Goal: Task Accomplishment & Management: Use online tool/utility

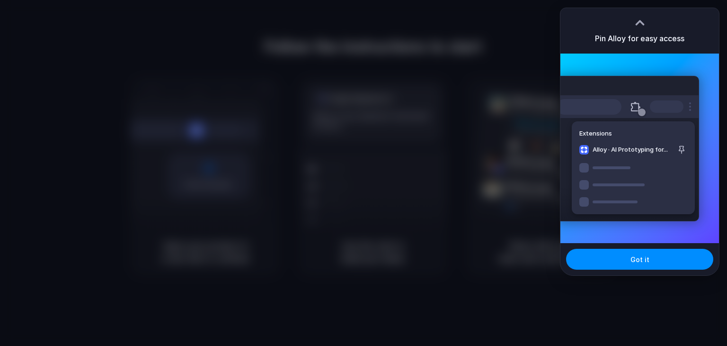
drag, startPoint x: 0, startPoint y: 0, endPoint x: 591, endPoint y: 169, distance: 614.7
click at [591, 169] on div "Extensions Alloy · AI Prototyping for..." at bounding box center [627, 148] width 143 height 145
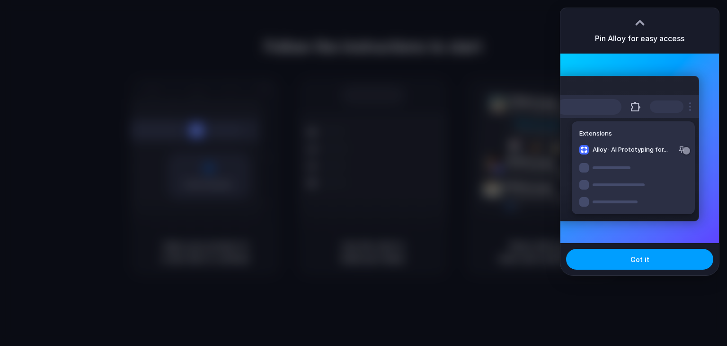
click at [600, 251] on button "Got it" at bounding box center [639, 259] width 147 height 21
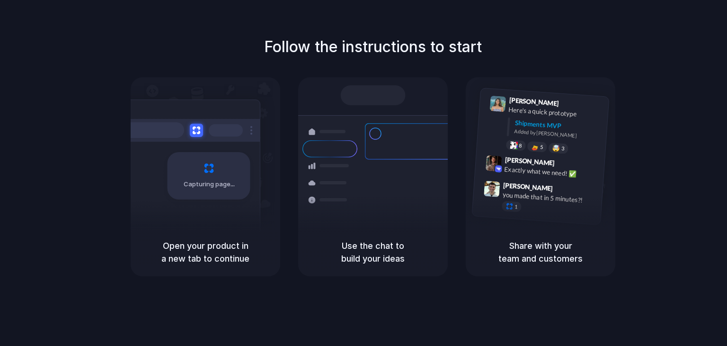
click at [374, 173] on div at bounding box center [375, 178] width 11 height 11
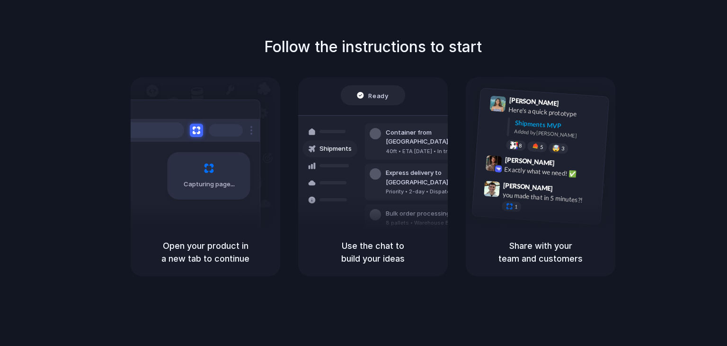
click at [231, 177] on div "Capturing page" at bounding box center [209, 175] width 83 height 47
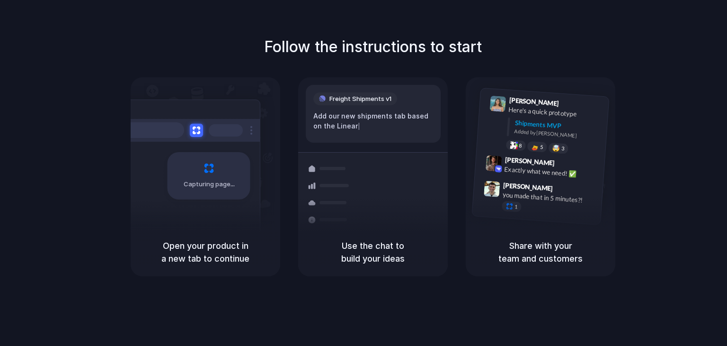
click at [387, 170] on div "Container from [GEOGRAPHIC_DATA]" at bounding box center [437, 179] width 102 height 18
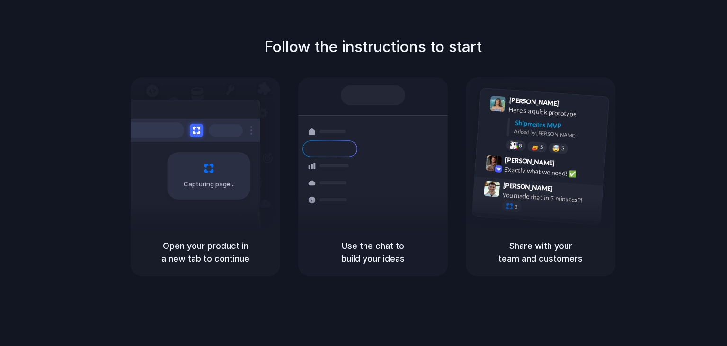
click at [527, 181] on span "[PERSON_NAME]" at bounding box center [528, 186] width 50 height 14
click at [530, 91] on div "[PERSON_NAME] 9:41 AM Here's a quick prototype Shipments MVP Added by [PERSON_N…" at bounding box center [541, 155] width 138 height 137
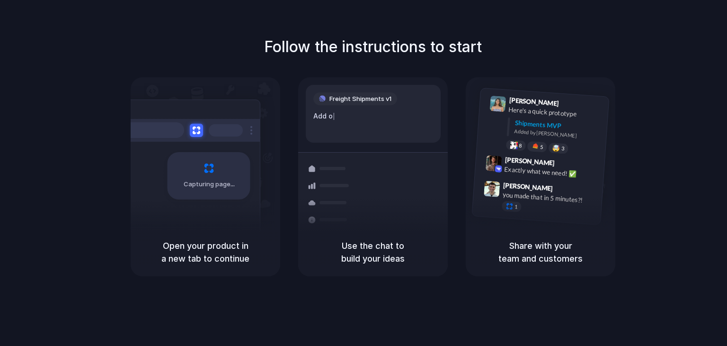
drag, startPoint x: 491, startPoint y: 10, endPoint x: 468, endPoint y: 38, distance: 36.3
click at [468, 38] on div "Follow the instructions to start Capturing page Open your product in a new tab …" at bounding box center [373, 182] width 746 height 365
click at [240, 158] on div "Capturing page" at bounding box center [209, 175] width 83 height 47
drag, startPoint x: 240, startPoint y: 158, endPoint x: 221, endPoint y: 181, distance: 30.0
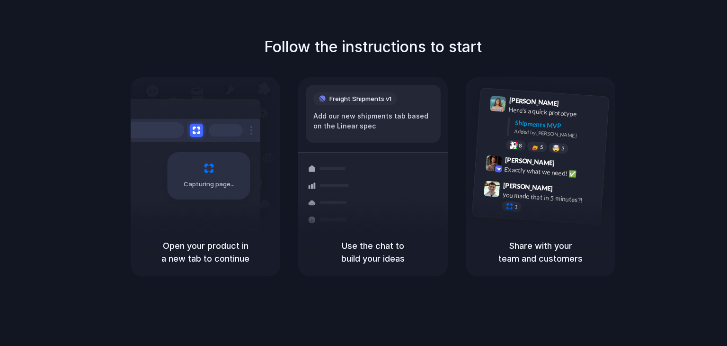
click at [221, 181] on div "Capturing page" at bounding box center [209, 175] width 83 height 47
click at [221, 181] on span "Capturing page" at bounding box center [210, 183] width 53 height 9
